Goal: Task Accomplishment & Management: Manage account settings

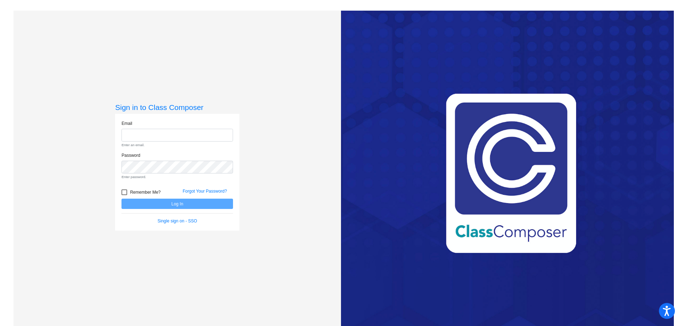
type input "gmedranoperez@sd27j.net"
click at [187, 204] on form "Email gmedranoperez@sd27j.net Enter an email. Password Enter password. Remember…" at bounding box center [176, 172] width 111 height 104
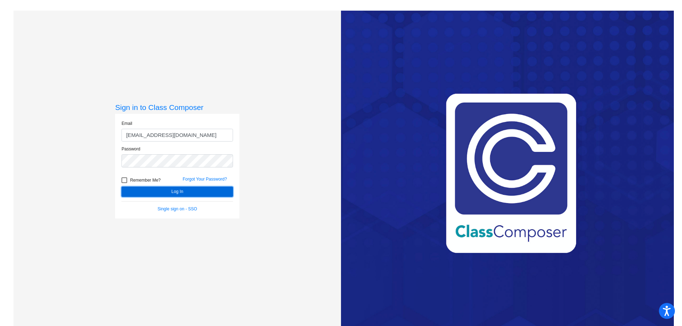
click at [199, 194] on button "Log In" at bounding box center [176, 192] width 111 height 10
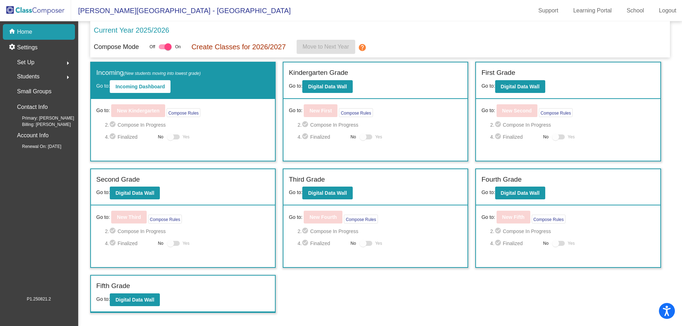
click at [38, 62] on div "Set Up arrow_right" at bounding box center [41, 62] width 68 height 14
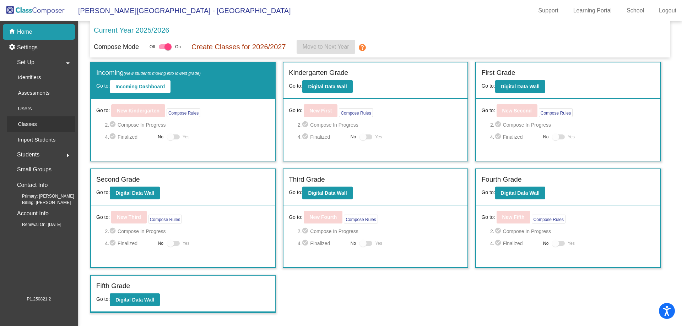
click at [44, 122] on link "Classes" at bounding box center [41, 124] width 68 height 16
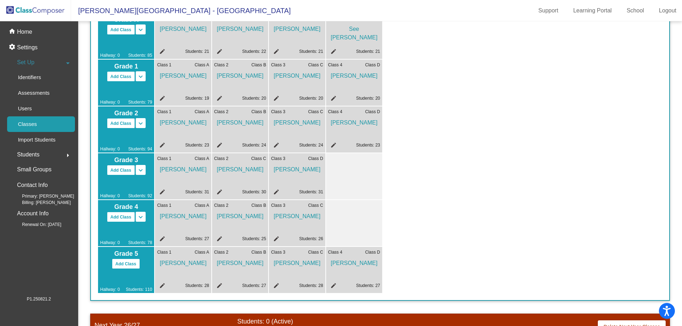
scroll to position [113, 0]
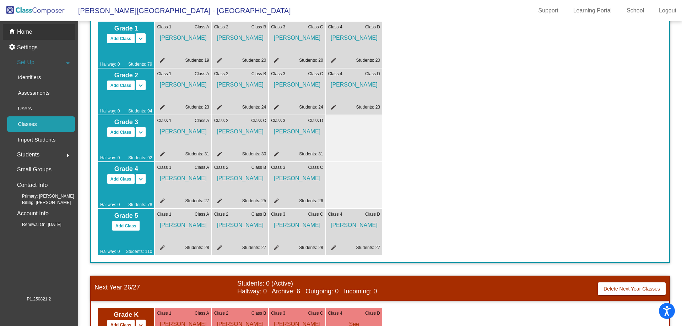
click at [59, 33] on div "home Home" at bounding box center [39, 32] width 72 height 16
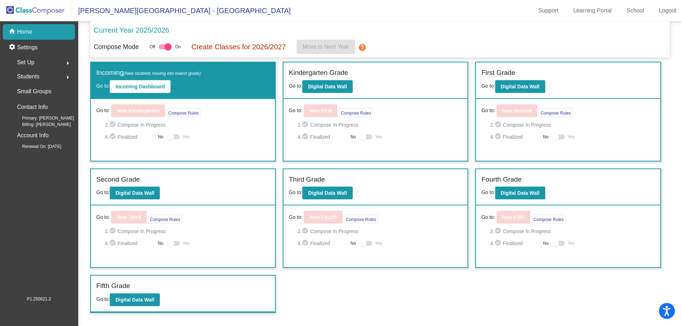
click at [35, 60] on div "Set Up arrow_right" at bounding box center [41, 62] width 68 height 14
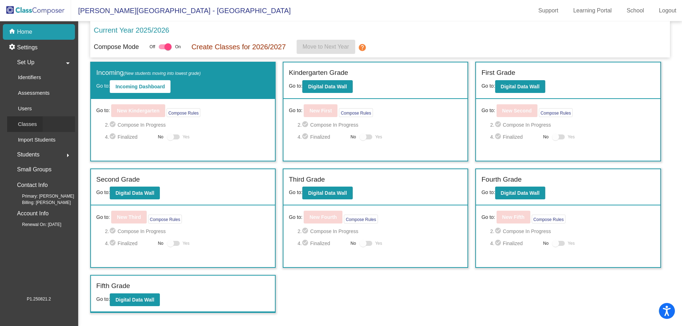
click at [39, 123] on div "Classes" at bounding box center [25, 124] width 36 height 16
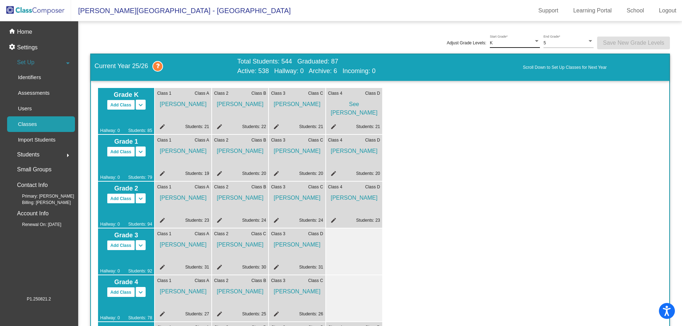
click at [513, 38] on div "K Start Grade *" at bounding box center [515, 41] width 50 height 13
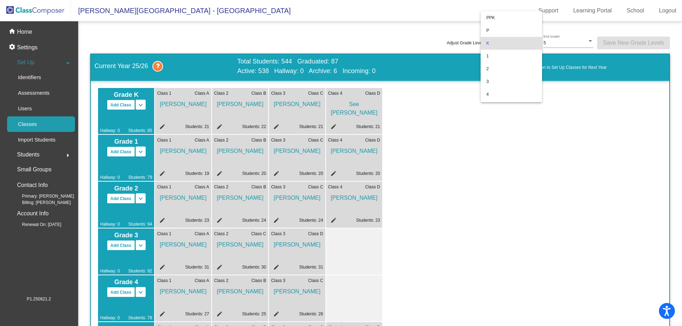
click at [456, 152] on div at bounding box center [341, 163] width 682 height 326
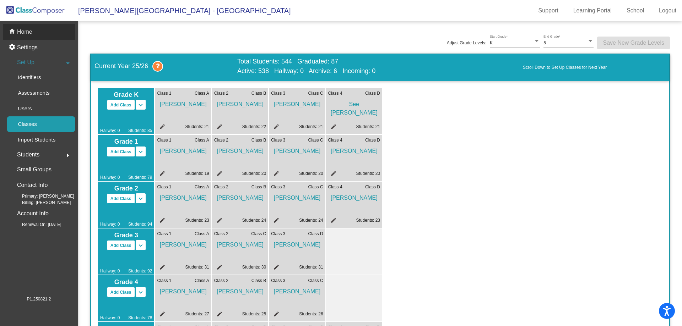
click at [49, 26] on div "home Home" at bounding box center [39, 32] width 72 height 16
